Goal: Check status: Check status

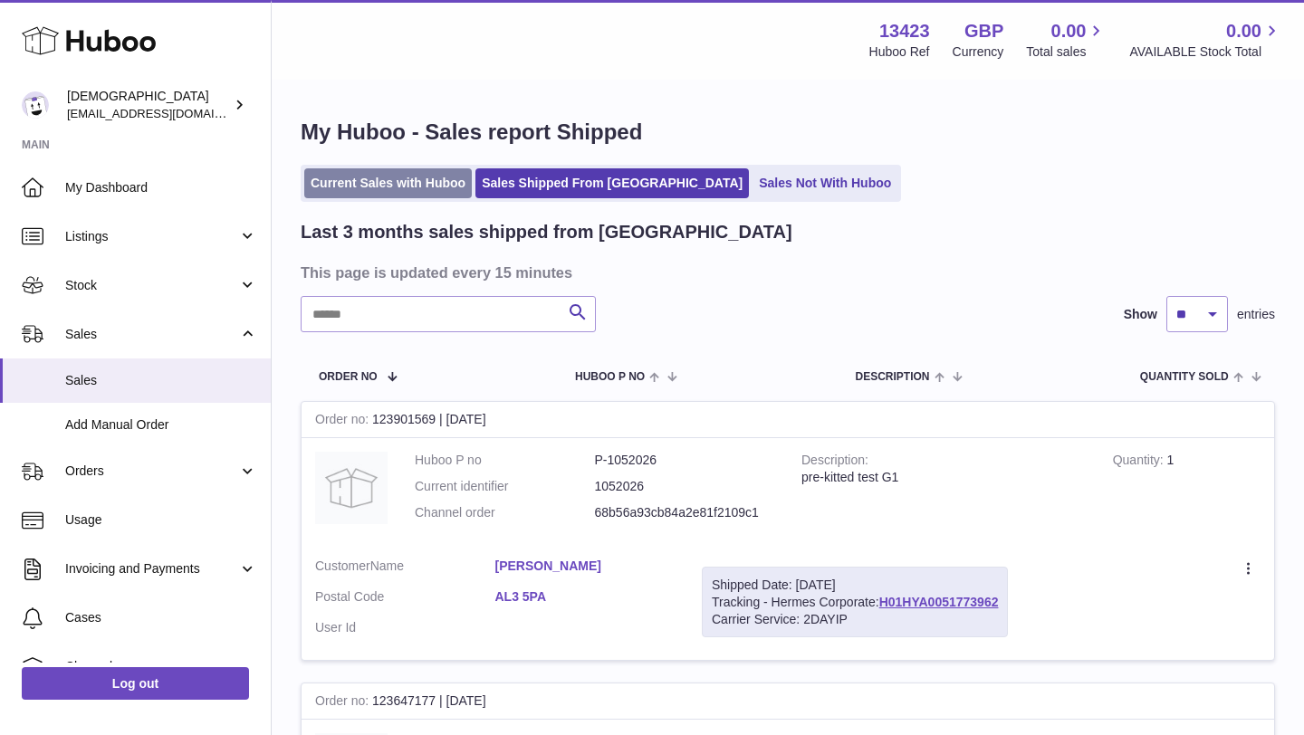
click at [345, 192] on link "Current Sales with Huboo" at bounding box center [387, 183] width 167 height 30
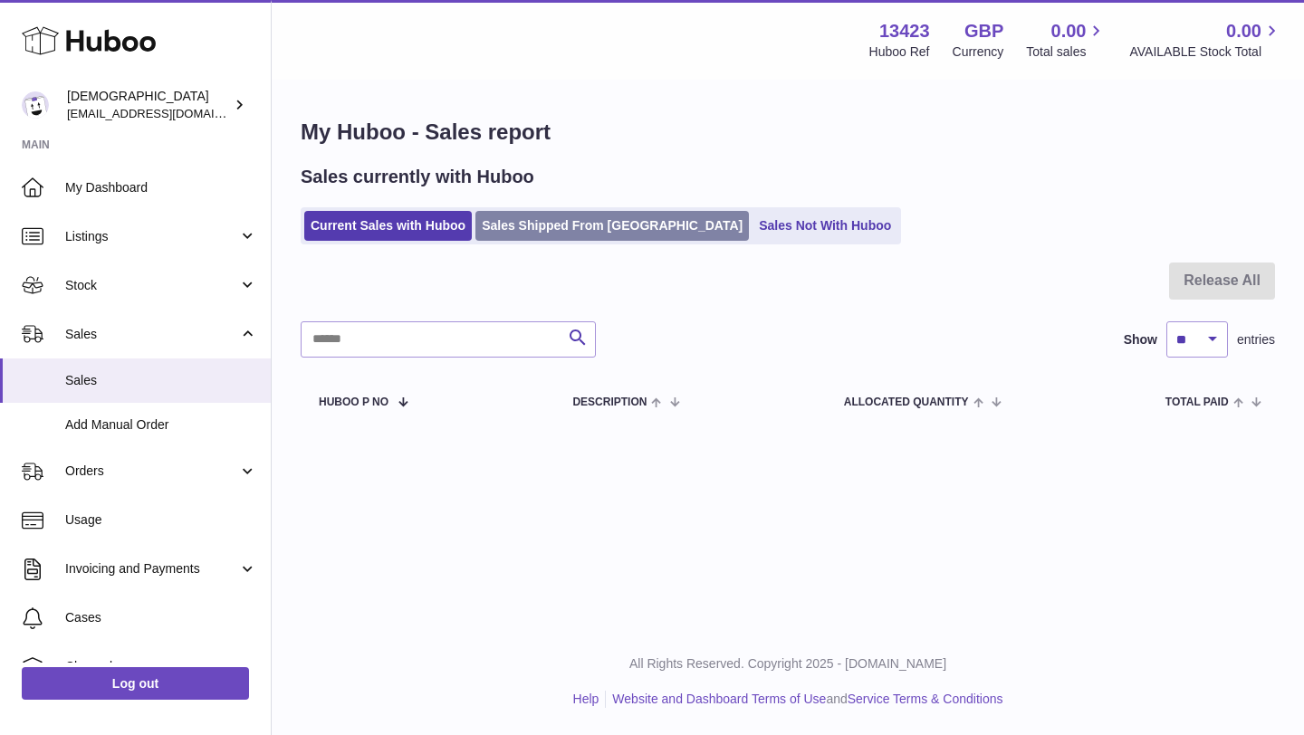
click at [589, 238] on link "Sales Shipped From [GEOGRAPHIC_DATA]" at bounding box center [611, 226] width 273 height 30
